Goal: Task Accomplishment & Management: Use online tool/utility

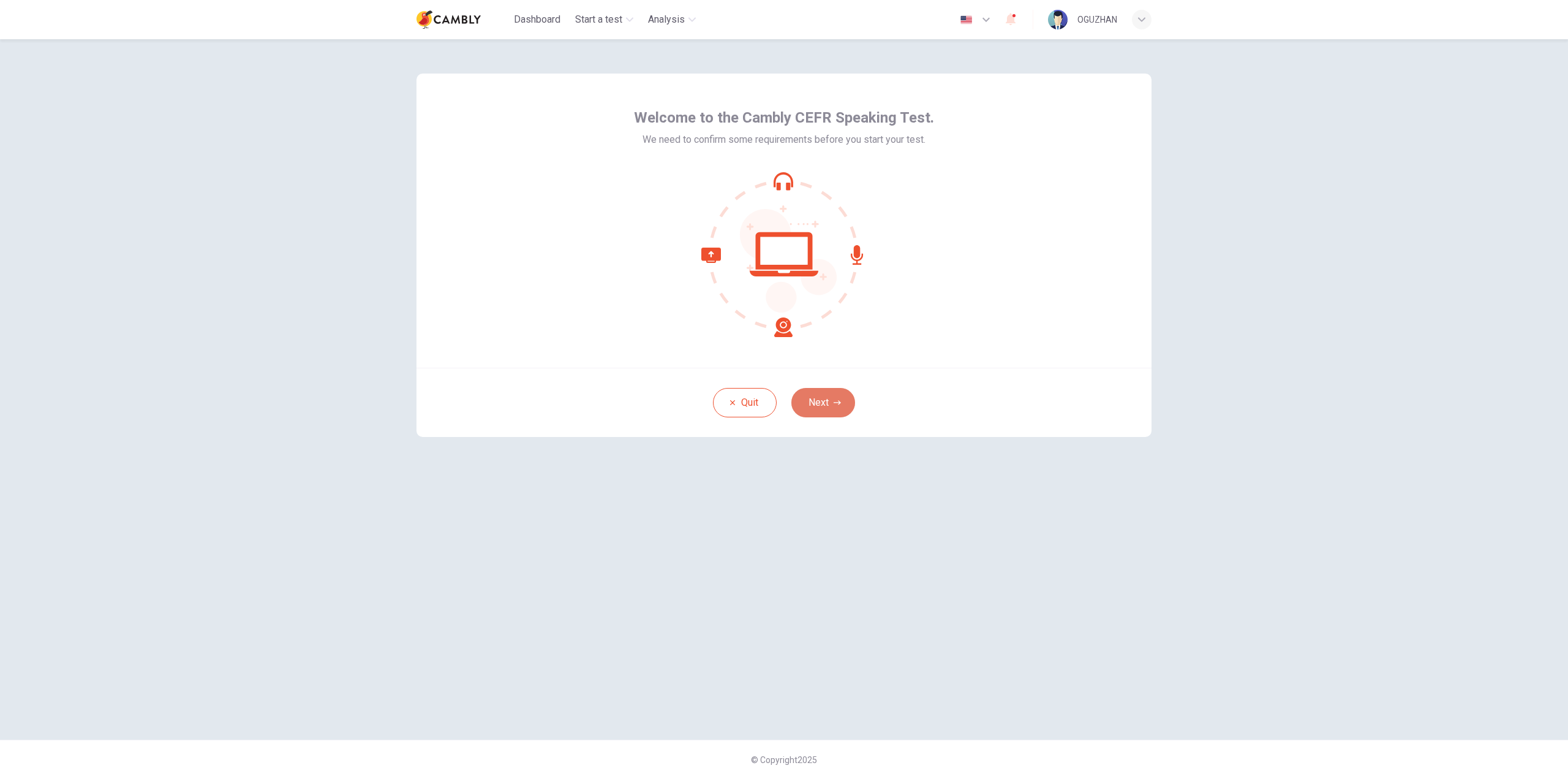
click at [823, 394] on button "Next" at bounding box center [823, 402] width 63 height 30
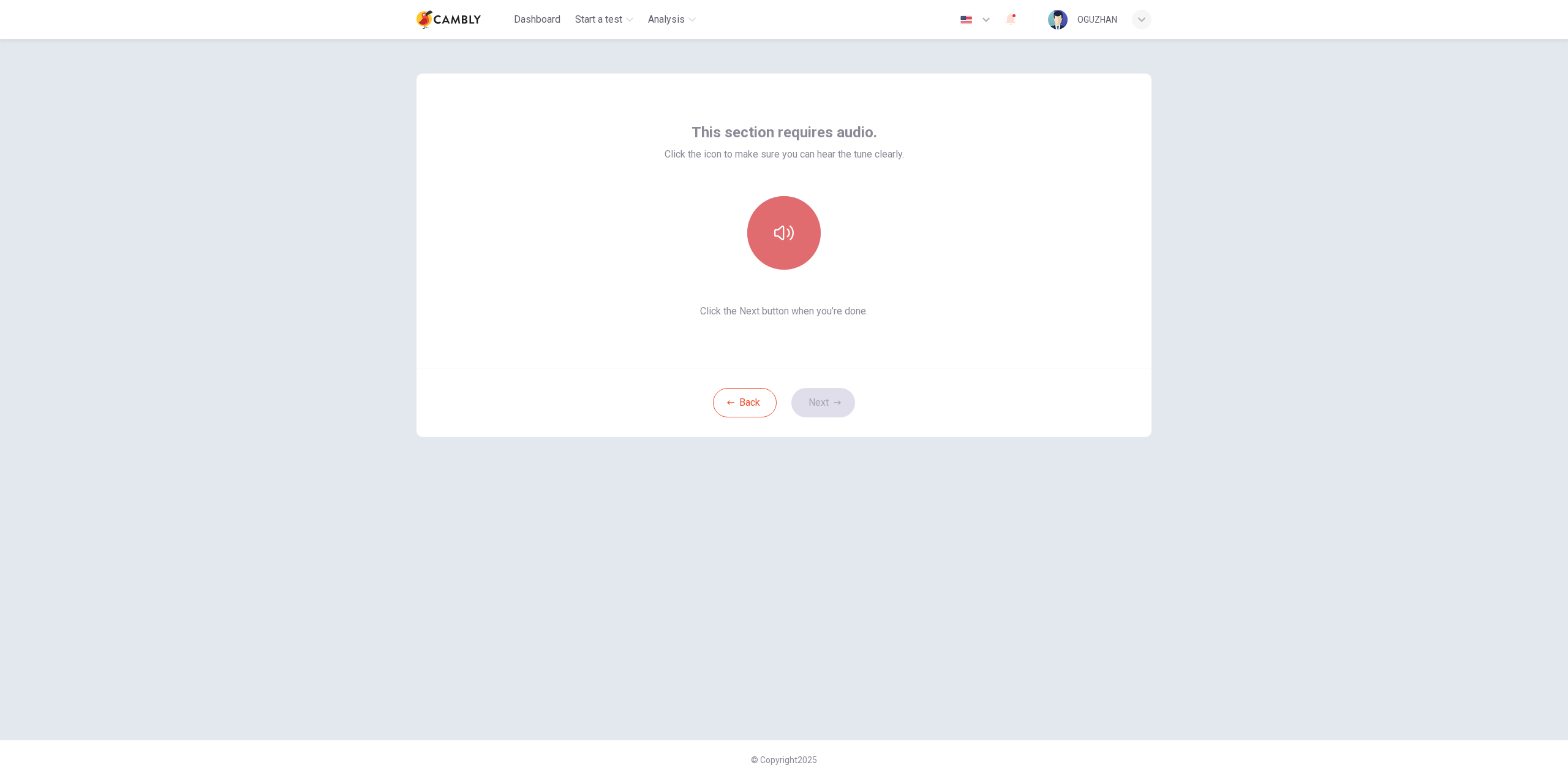
click at [794, 222] on button "button" at bounding box center [784, 232] width 74 height 74
click at [824, 404] on button "Next" at bounding box center [823, 402] width 63 height 30
click at [799, 220] on div "Record" at bounding box center [784, 232] width 74 height 74
click at [794, 223] on div "Stop" at bounding box center [784, 232] width 74 height 74
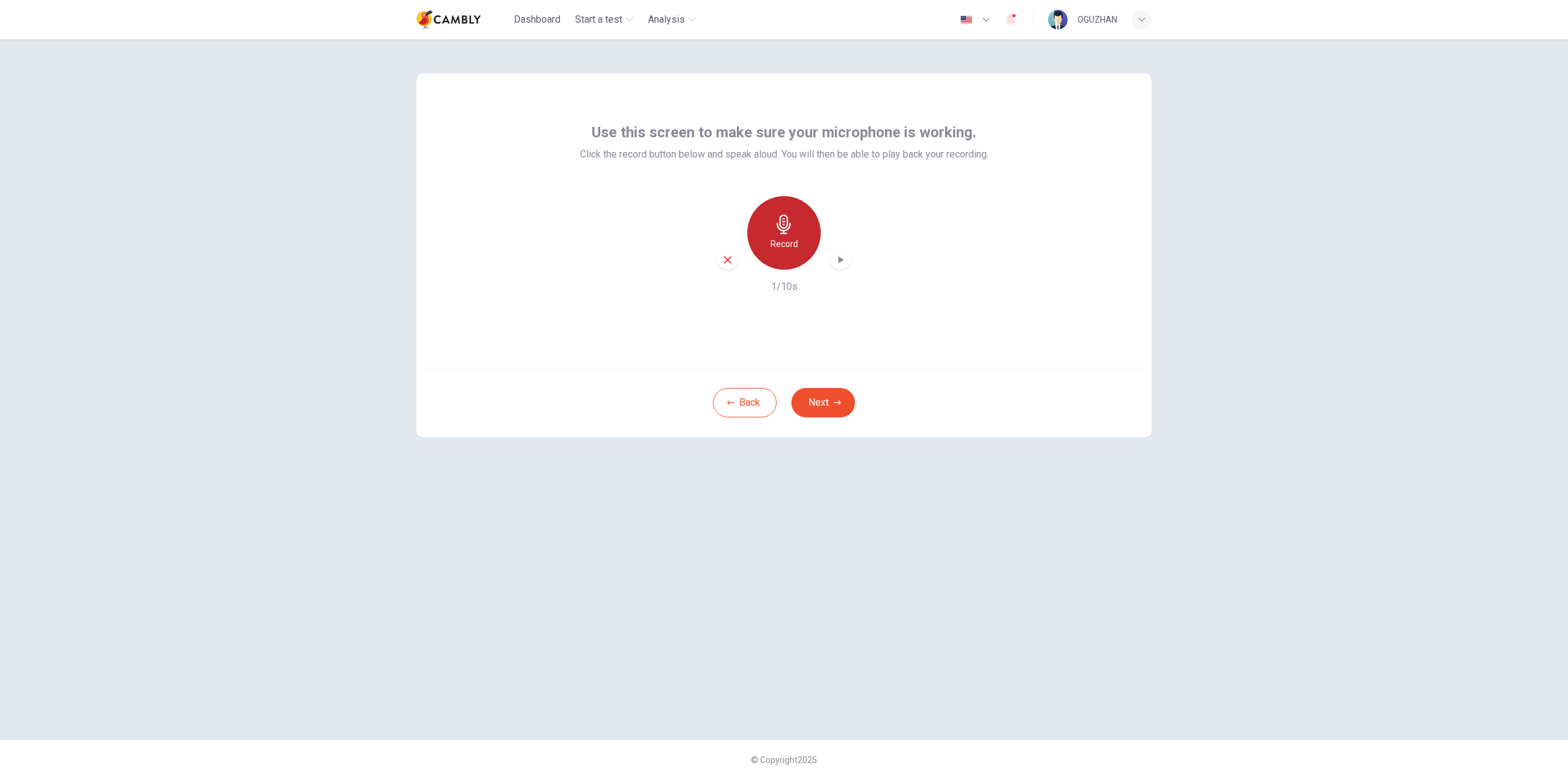
click at [784, 225] on icon "button" at bounding box center [784, 224] width 14 height 19
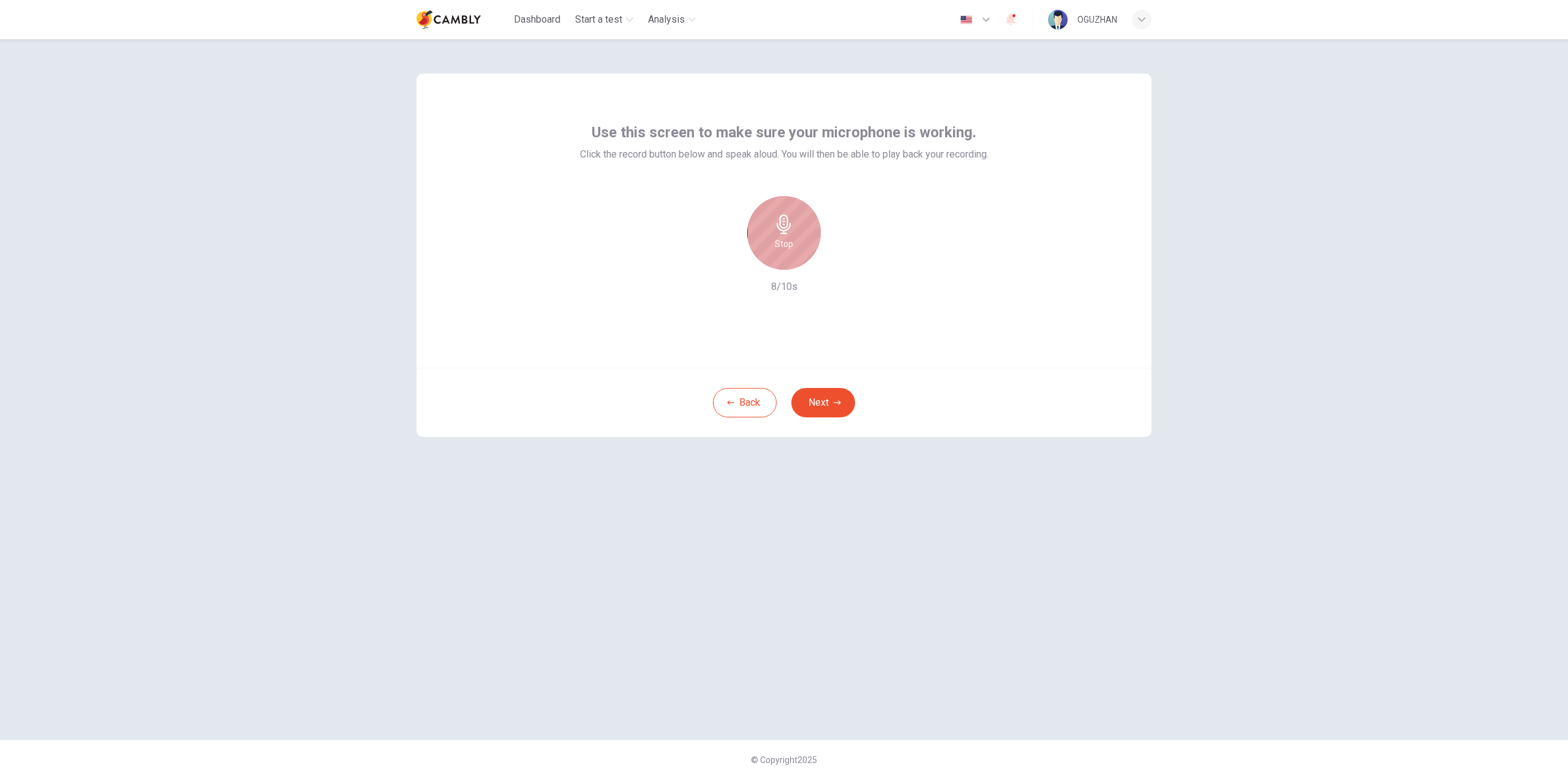
click at [779, 232] on icon "button" at bounding box center [784, 224] width 19 height 19
click at [831, 407] on button "Next" at bounding box center [823, 402] width 63 height 30
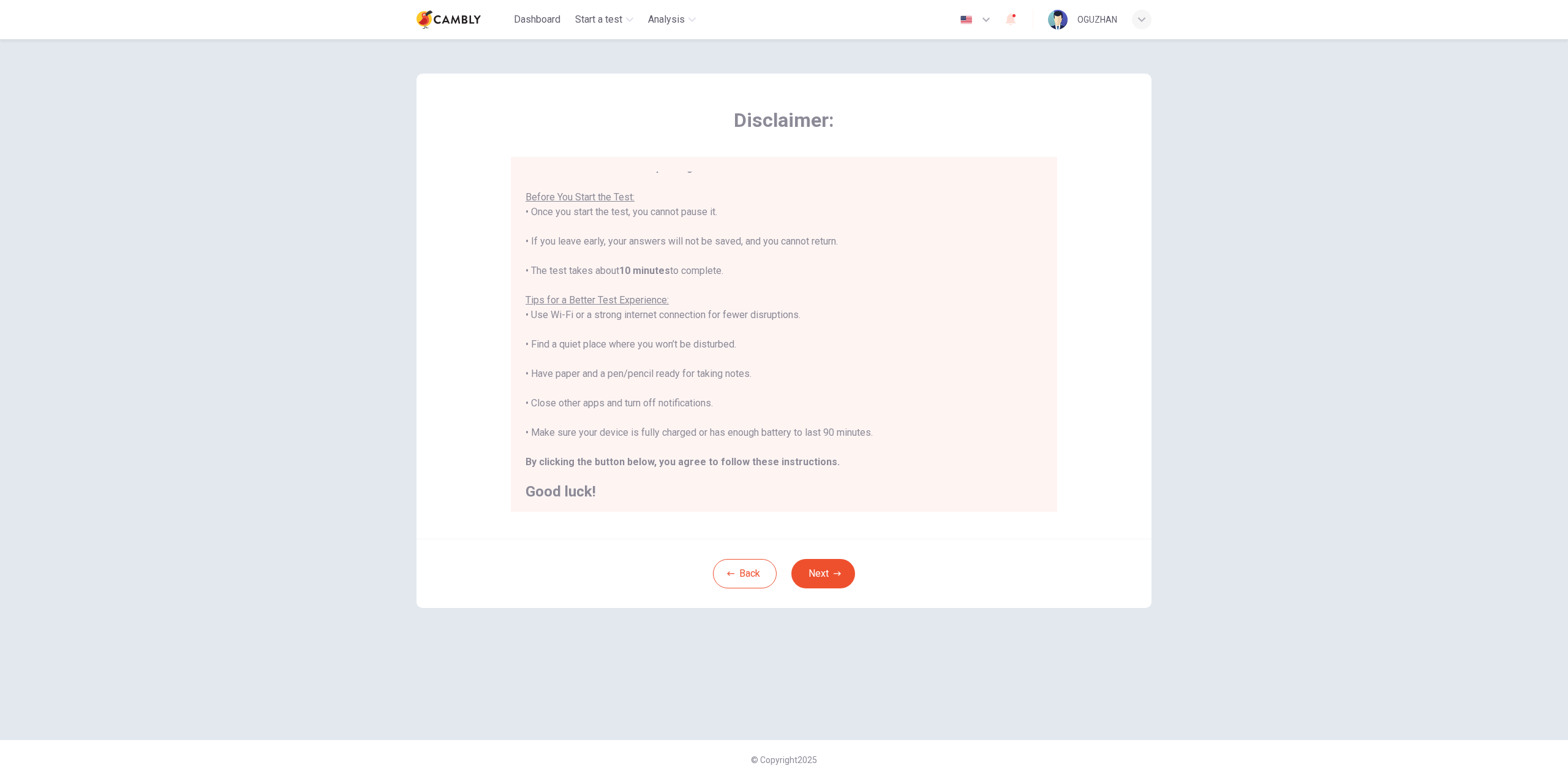
scroll to position [14, 0]
click at [819, 578] on button "Next" at bounding box center [823, 573] width 63 height 30
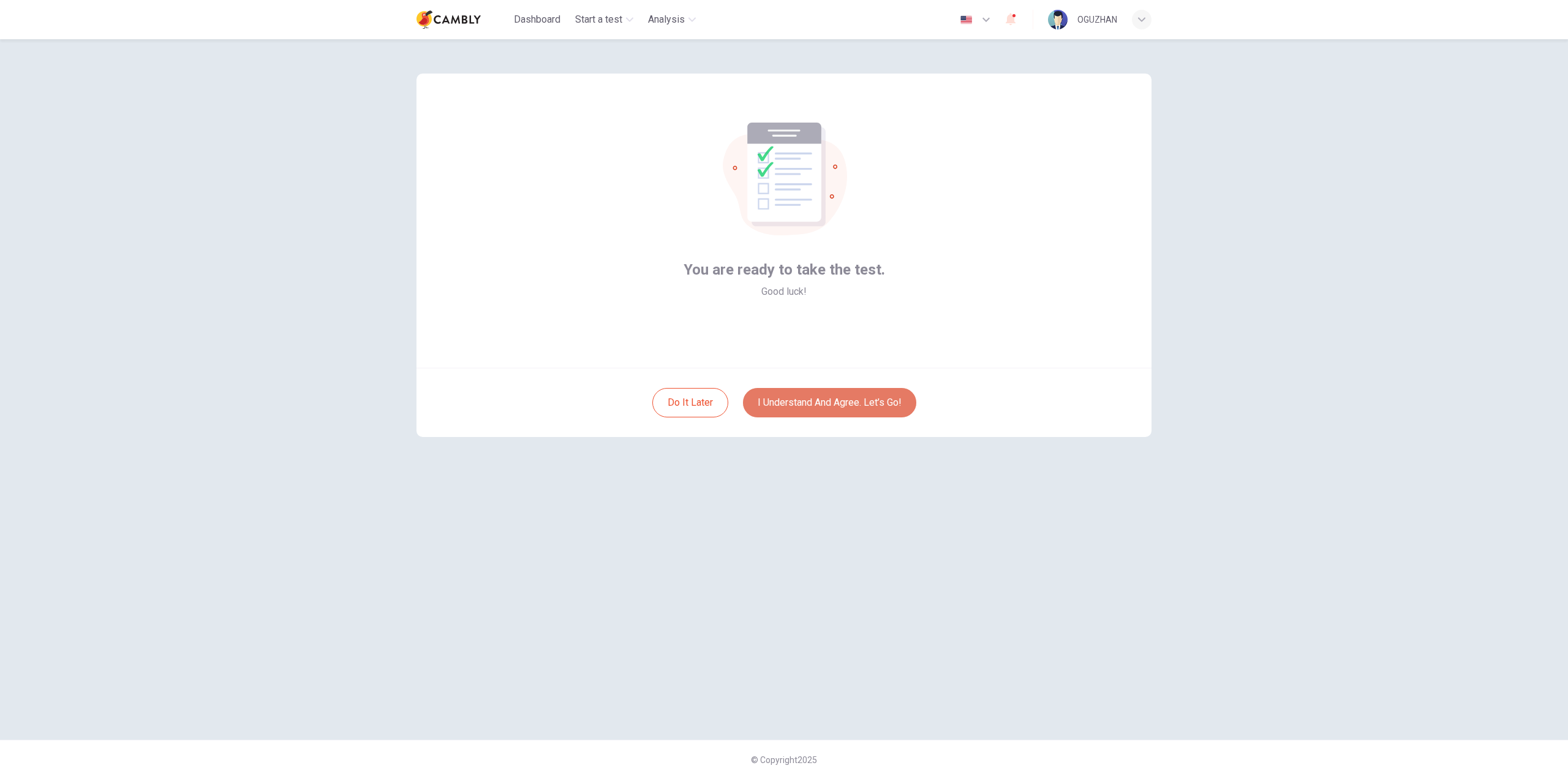
click at [809, 407] on button "I understand and agree. Let’s go!" at bounding box center [830, 402] width 174 height 30
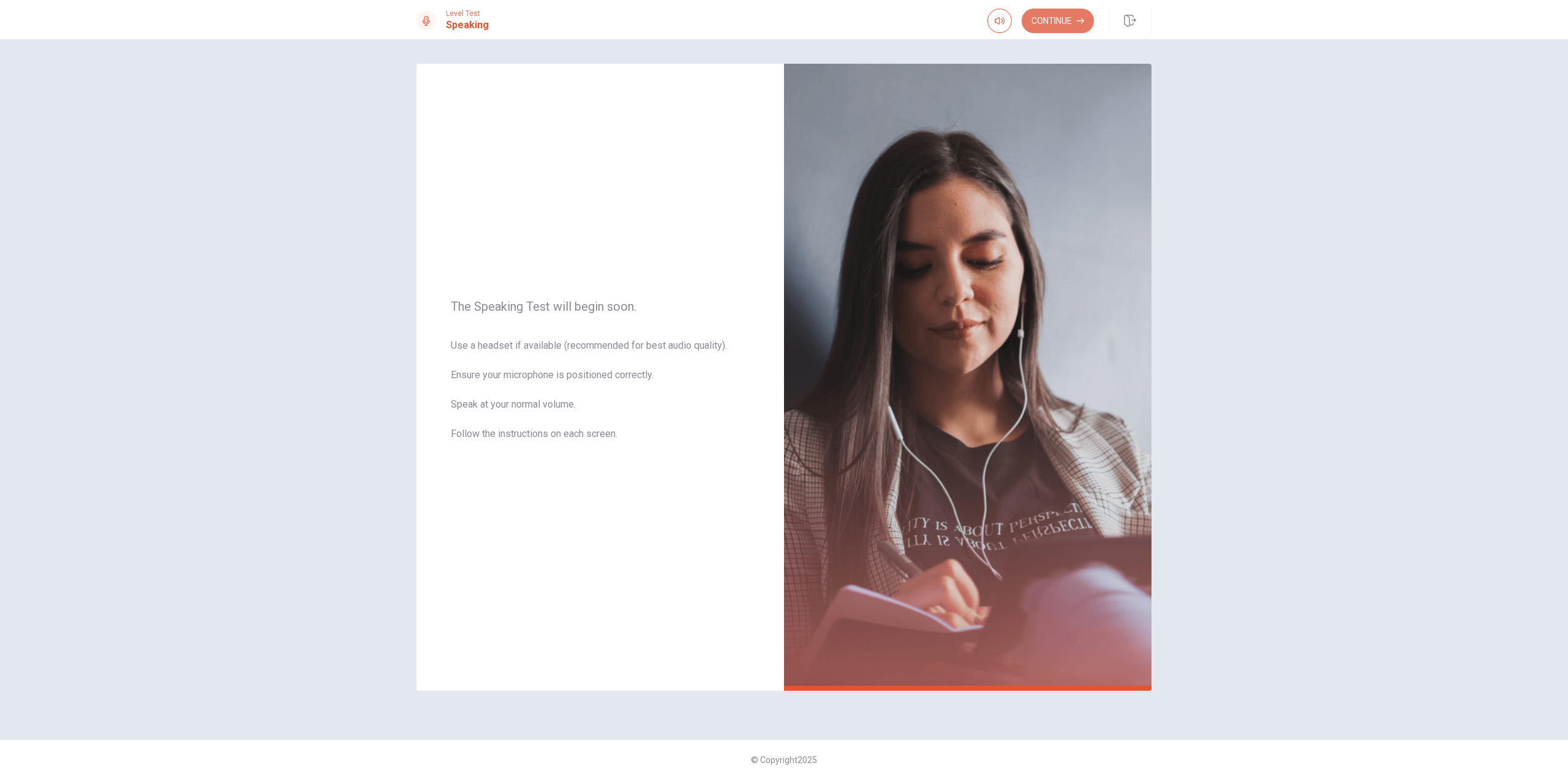
click at [1063, 25] on button "Continue" at bounding box center [1057, 21] width 72 height 25
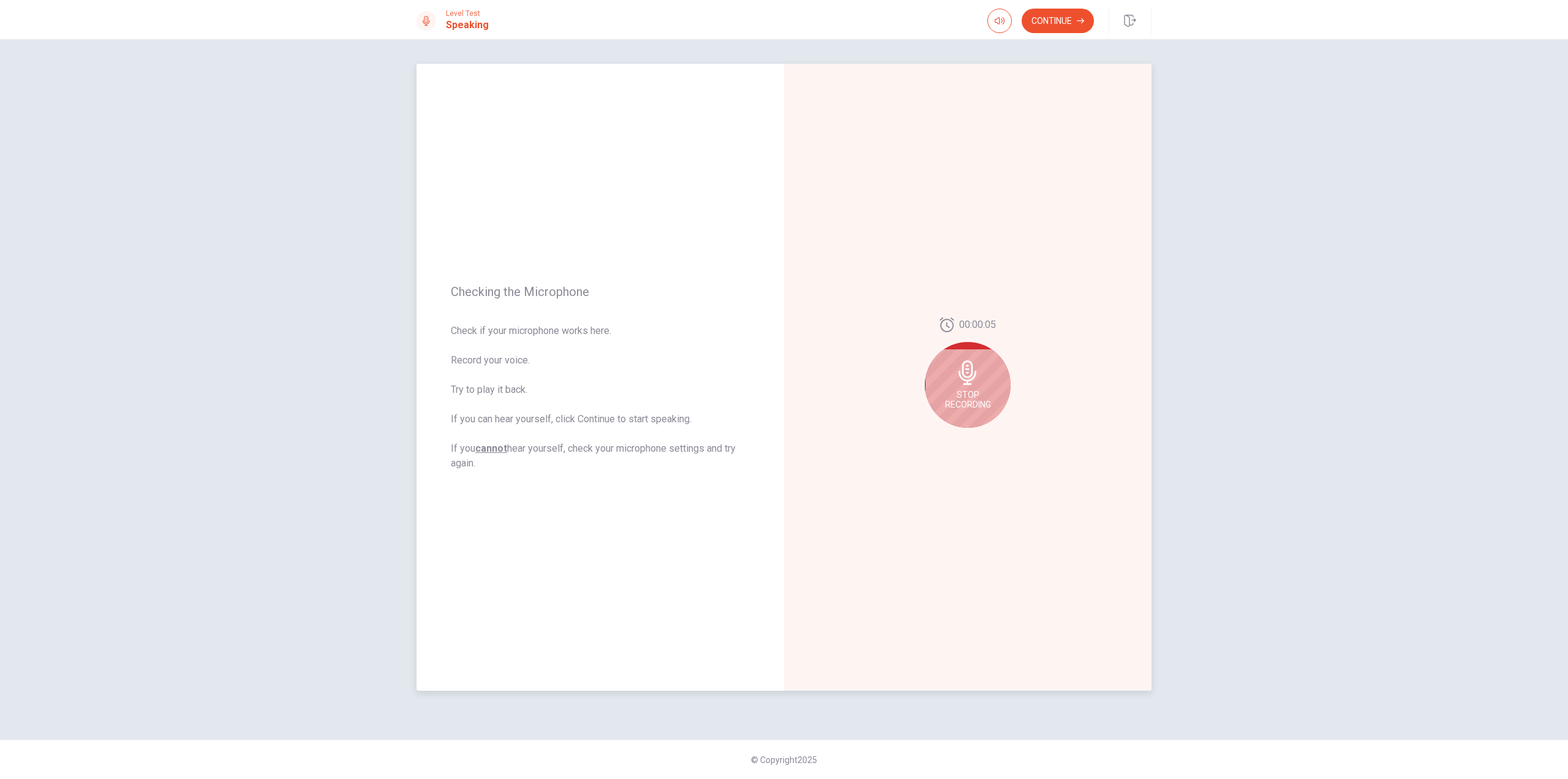
click at [977, 383] on icon at bounding box center [968, 373] width 25 height 25
click at [982, 432] on button "Play Audio" at bounding box center [981, 438] width 17 height 17
click at [1063, 24] on button "Continue" at bounding box center [1057, 21] width 72 height 25
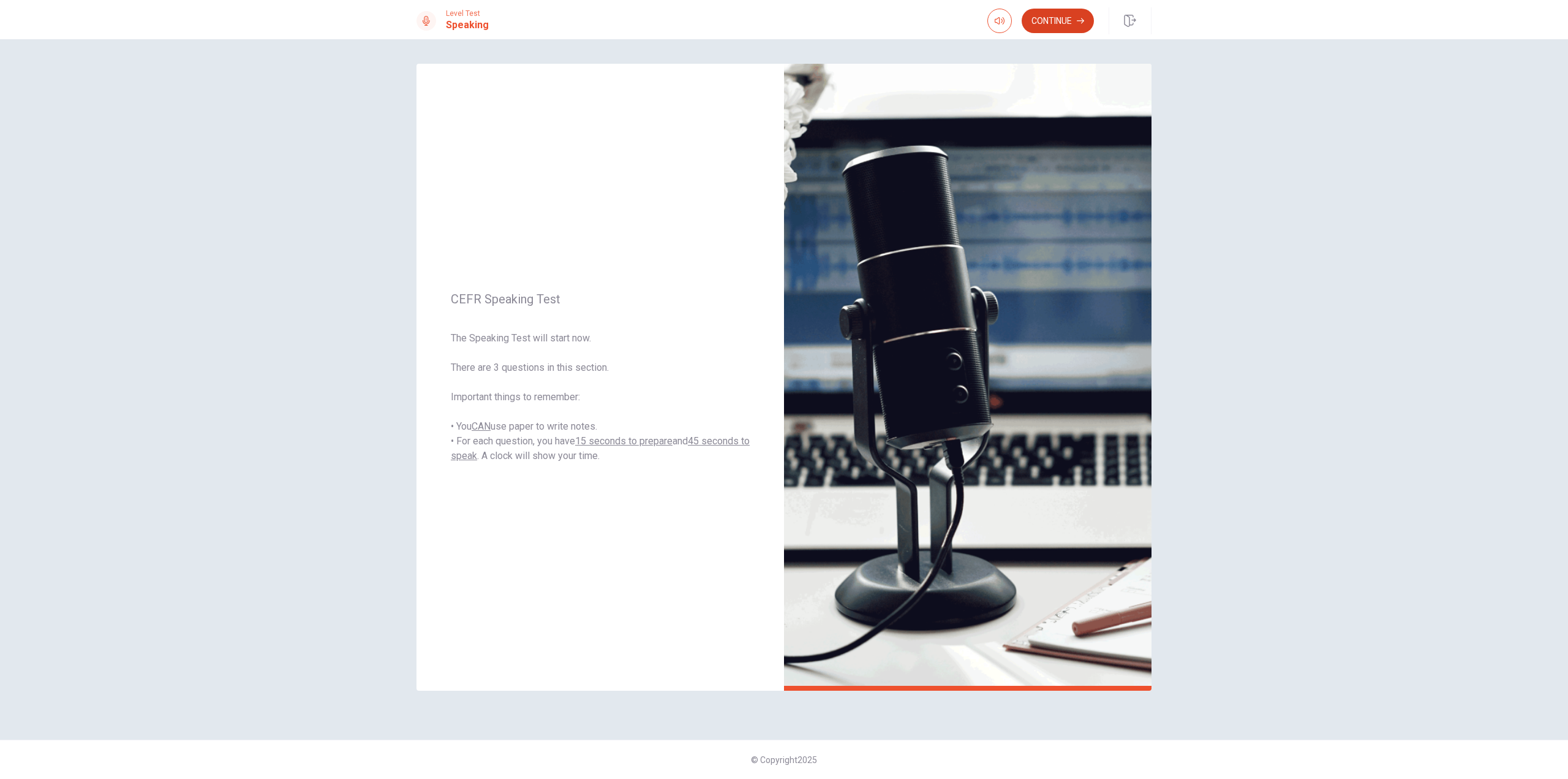
click at [1054, 26] on button "Continue" at bounding box center [1057, 21] width 72 height 25
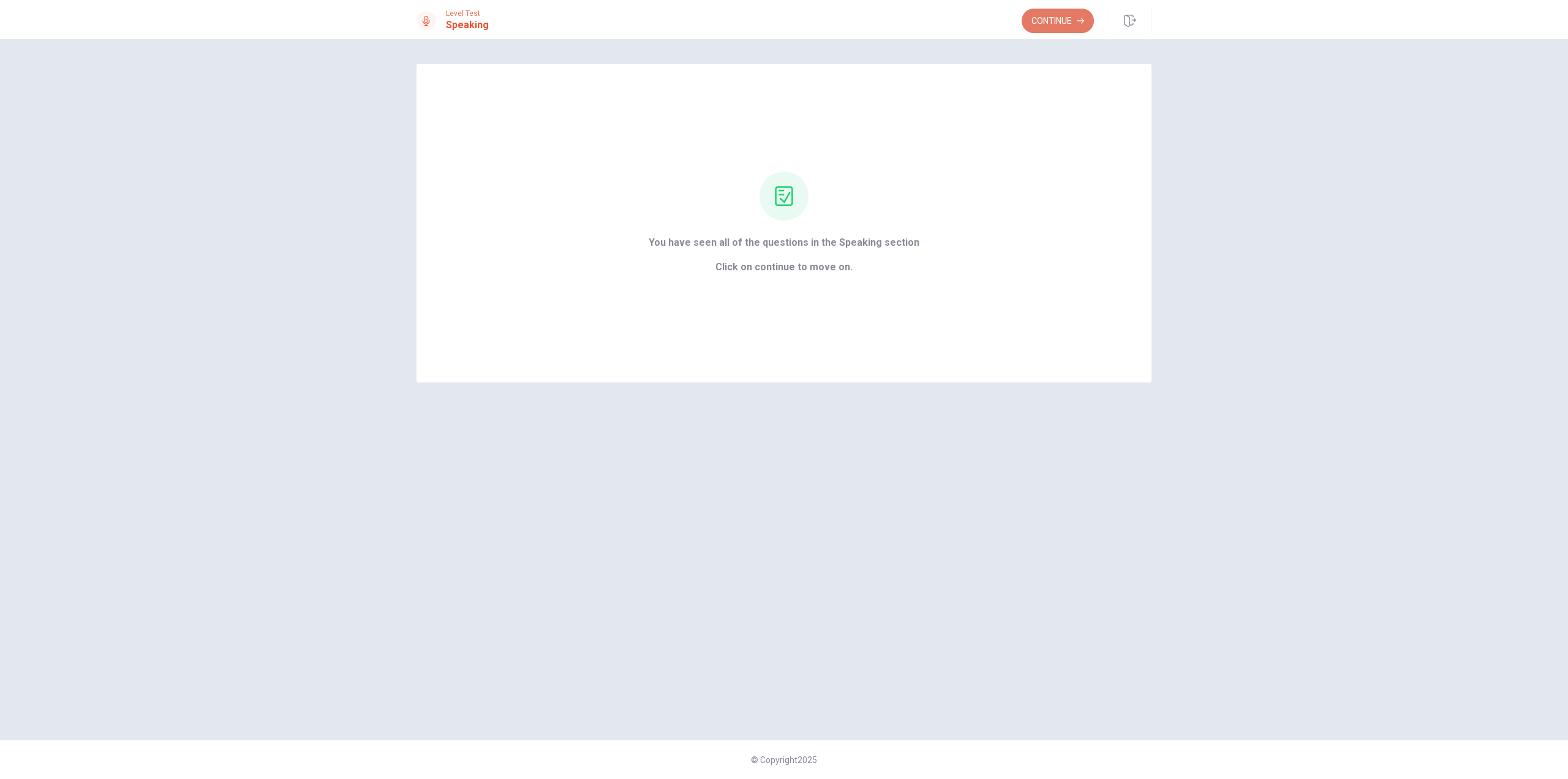
click at [1043, 25] on button "Continue" at bounding box center [1057, 21] width 72 height 25
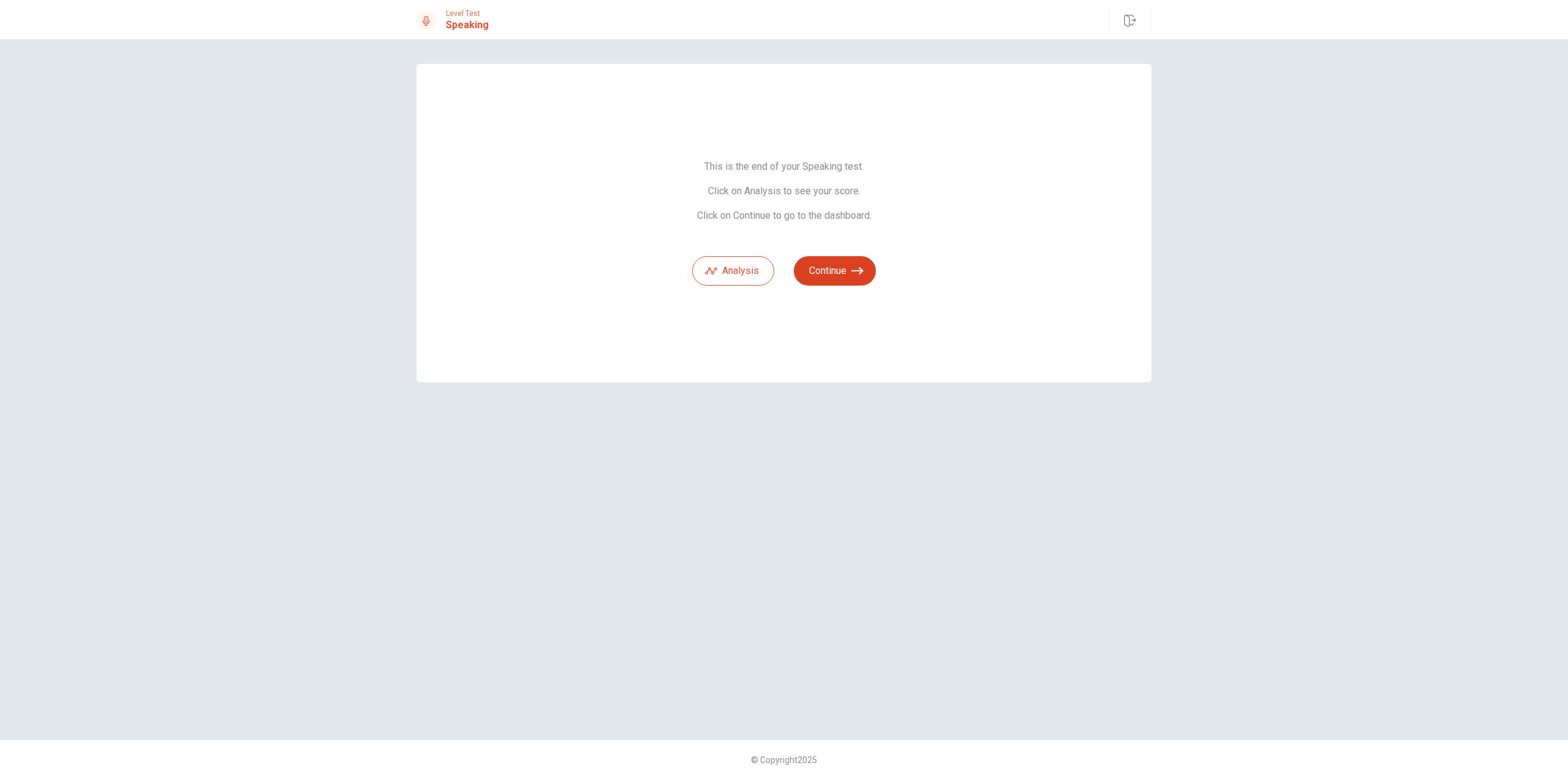
click at [830, 267] on button "Continue" at bounding box center [834, 271] width 82 height 30
